Goal: Task Accomplishment & Management: Use online tool/utility

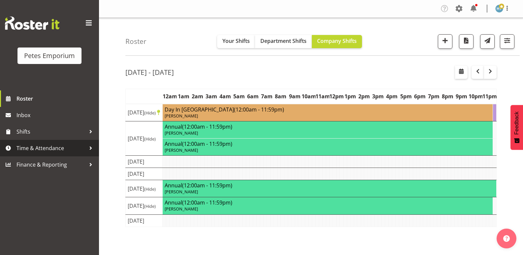
click at [56, 150] on span "Time & Attendance" at bounding box center [51, 148] width 69 height 10
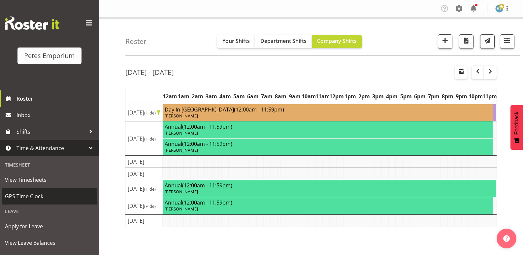
click at [39, 193] on span "GPS Time Clock" at bounding box center [49, 197] width 89 height 10
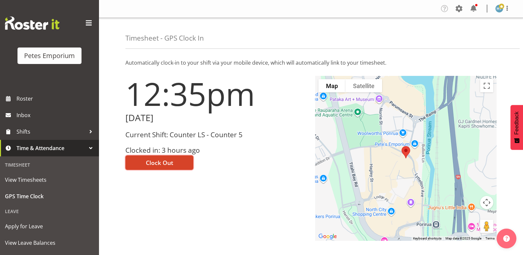
click at [162, 162] on span "Clock Out" at bounding box center [159, 163] width 27 height 9
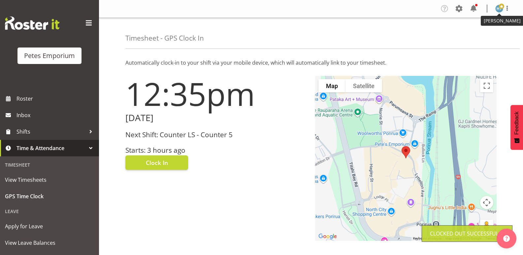
click at [498, 9] on img at bounding box center [500, 9] width 8 height 8
click at [471, 35] on link "Log Out" at bounding box center [479, 35] width 63 height 12
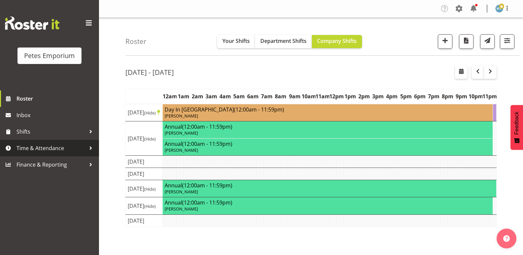
click at [43, 147] on span "Time & Attendance" at bounding box center [51, 148] width 69 height 10
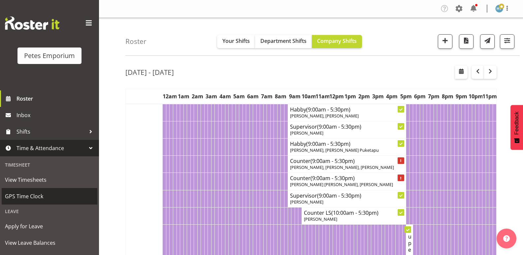
click at [29, 194] on span "GPS Time Clock" at bounding box center [49, 197] width 89 height 10
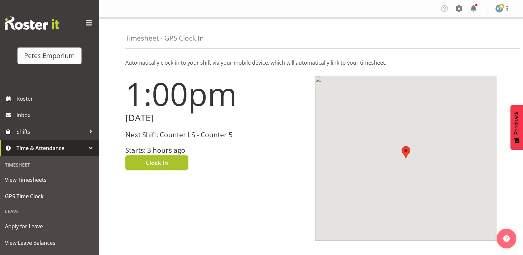
click at [160, 165] on span "Clock In" at bounding box center [157, 163] width 22 height 9
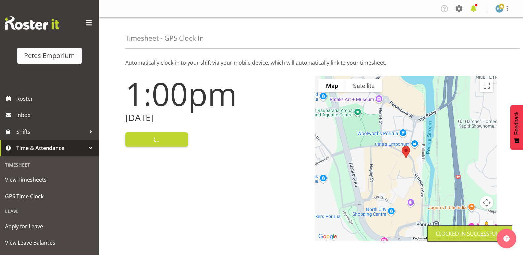
click at [475, 10] on span at bounding box center [474, 8] width 11 height 11
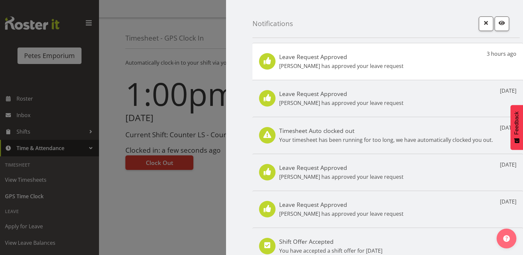
click at [432, 59] on div "Leave Request Approved Jodine Bunn has approved your leave request 3 hours ago" at bounding box center [388, 61] width 271 height 37
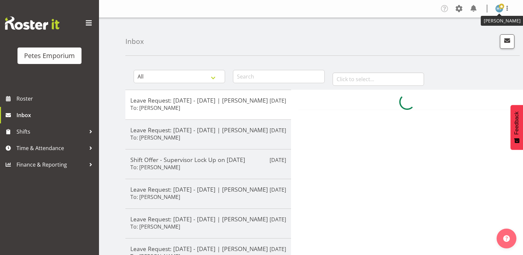
click at [498, 7] on img at bounding box center [500, 9] width 8 height 8
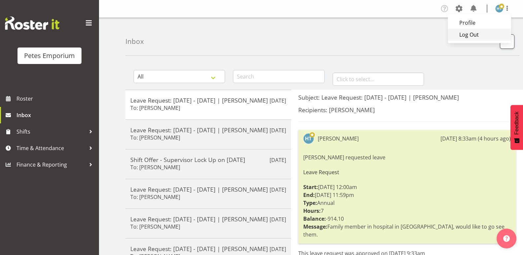
click at [472, 35] on link "Log Out" at bounding box center [479, 35] width 63 height 12
